Goal: Check status: Check status

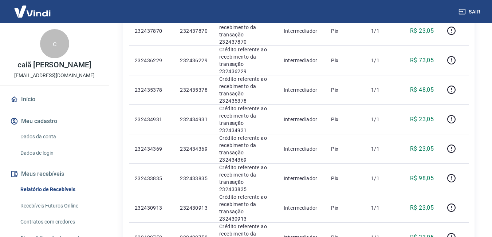
scroll to position [479, 0]
